Goal: Task Accomplishment & Management: Use online tool/utility

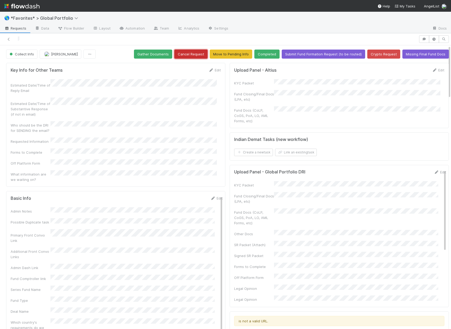
click at [197, 51] on button "Cancel Request" at bounding box center [191, 53] width 33 height 9
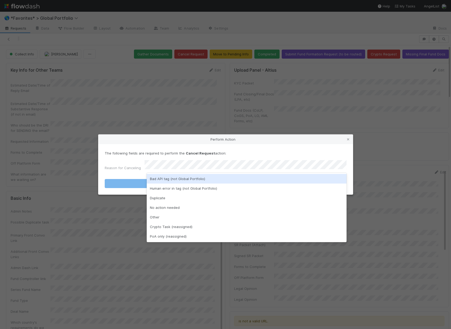
click at [172, 176] on div "Bad API tag (not Global Portfolio)" at bounding box center [247, 179] width 200 height 10
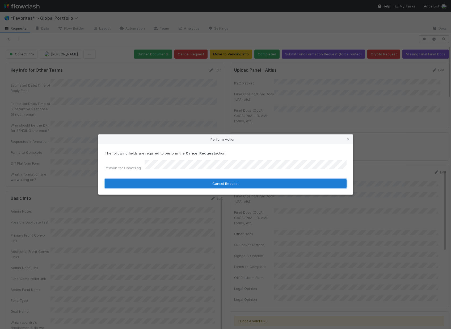
click at [172, 180] on button "Cancel Request" at bounding box center [226, 183] width 242 height 9
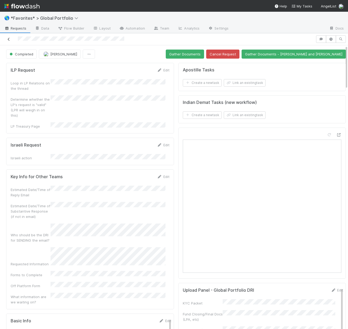
click at [9, 41] on link at bounding box center [8, 38] width 5 height 5
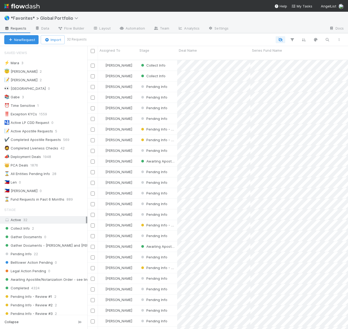
scroll to position [269, 257]
click at [44, 228] on div "Collect Info 2" at bounding box center [45, 228] width 83 height 7
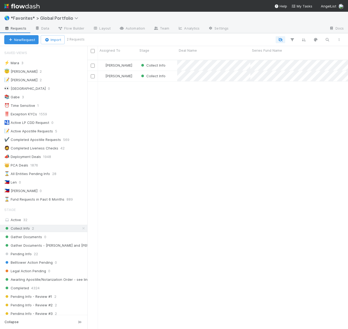
scroll to position [269, 257]
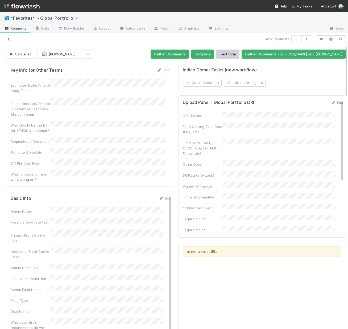
click at [8, 41] on icon at bounding box center [8, 39] width 5 height 3
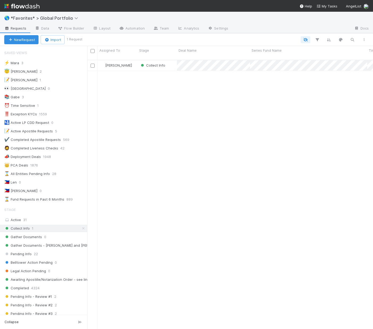
scroll to position [269, 282]
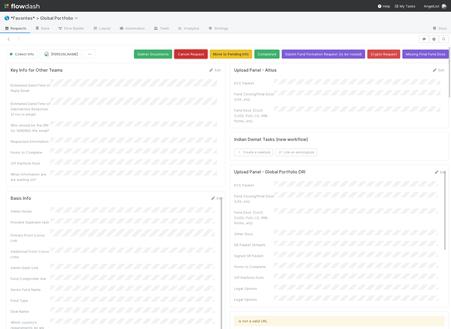
click at [190, 55] on button "Cancel Request" at bounding box center [191, 53] width 33 height 9
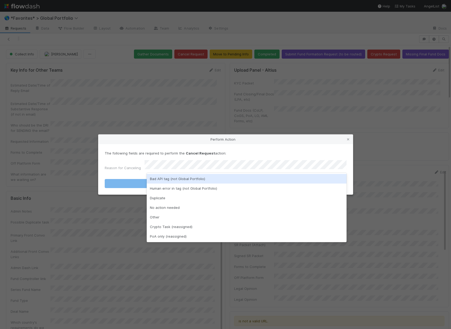
click at [184, 182] on div "Bad API tag (not Global Portfolio)" at bounding box center [247, 179] width 200 height 10
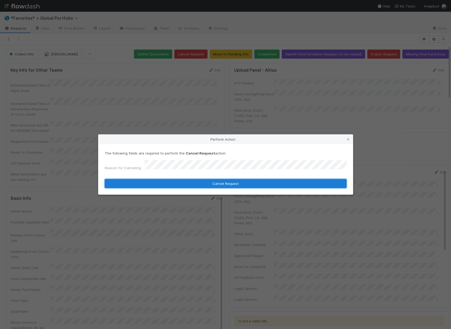
click at [181, 183] on button "Cancel Request" at bounding box center [226, 183] width 242 height 9
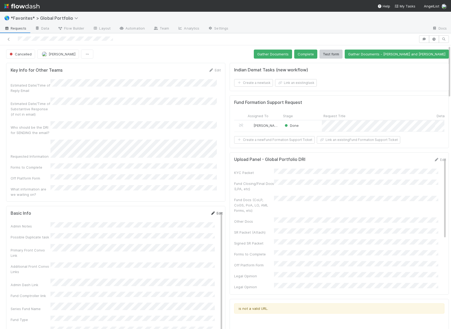
click at [214, 211] on link "Edit" at bounding box center [216, 213] width 13 height 4
click at [190, 210] on button "Save" at bounding box center [194, 214] width 15 height 9
